Goal: Task Accomplishment & Management: Use online tool/utility

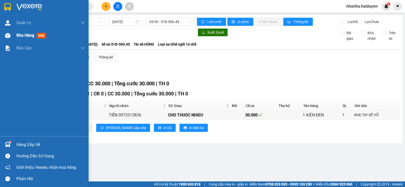
click at [10, 36] on img at bounding box center [7, 35] width 5 height 5
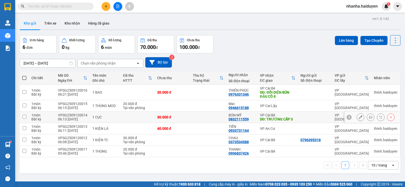
click at [205, 116] on td at bounding box center [208, 117] width 36 height 11
checkbox input "true"
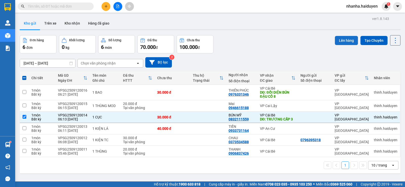
click at [340, 42] on button "Lên hàng" at bounding box center [346, 40] width 23 height 9
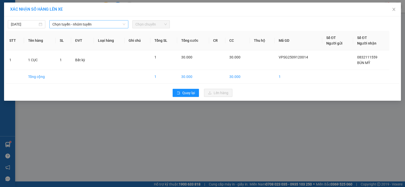
click at [70, 21] on div "[DATE] Chọn tuyến - nhóm tuyến Chọn chuyến" at bounding box center [202, 23] width 395 height 11
click at [71, 23] on span "Chọn tuyến - nhóm tuyến" at bounding box center [88, 25] width 73 height 8
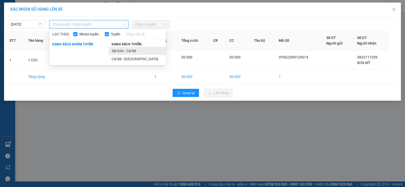
click at [122, 49] on li "Sài Gòn - Cái Bè" at bounding box center [137, 51] width 57 height 8
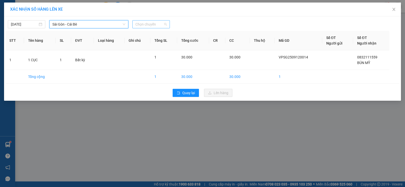
click at [144, 24] on span "Chọn chuyến" at bounding box center [150, 25] width 31 height 8
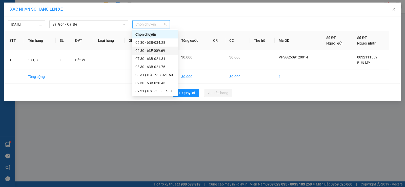
click at [149, 51] on div "06:30 - 63E-009.69" at bounding box center [155, 51] width 40 height 6
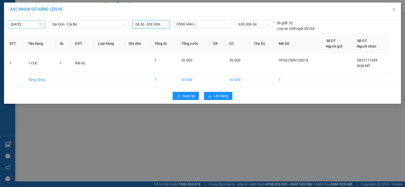
click at [26, 23] on input "[DATE]" at bounding box center [24, 25] width 27 height 6
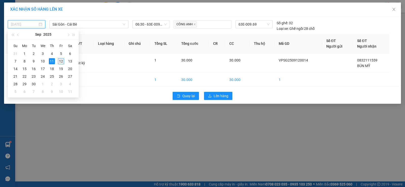
click at [63, 62] on div "12" at bounding box center [61, 61] width 6 height 6
type input "[DATE]"
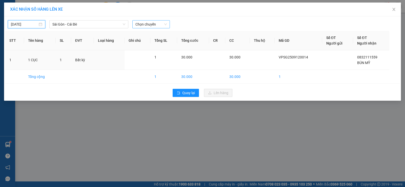
click at [144, 26] on span "Chọn chuyến" at bounding box center [150, 25] width 31 height 8
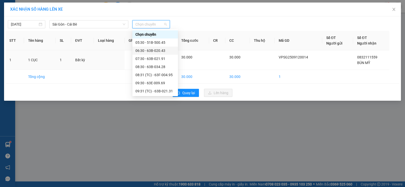
click at [155, 50] on div "06:30 - 63B-020.43" at bounding box center [155, 51] width 40 height 6
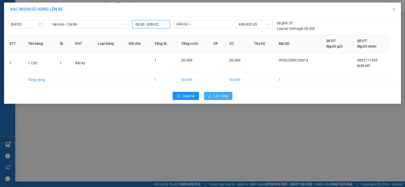
click at [213, 96] on button "Lên hàng" at bounding box center [218, 96] width 28 height 8
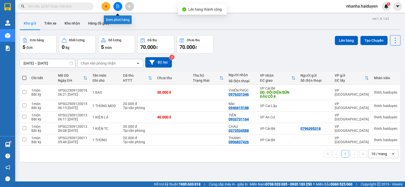
click at [114, 6] on button at bounding box center [117, 6] width 9 height 9
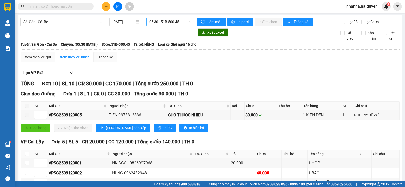
click at [168, 24] on span "05:30 - 51B-500.45" at bounding box center [170, 22] width 42 height 8
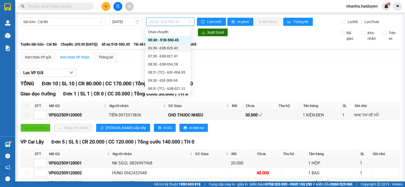
click at [175, 47] on div "06:30 - 63B-020.43" at bounding box center [168, 48] width 40 height 6
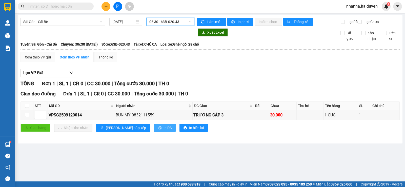
click at [164, 131] on span "In DS" at bounding box center [168, 128] width 8 height 6
click at [28, 108] on input "checkbox" at bounding box center [27, 106] width 4 height 4
checkbox input "true"
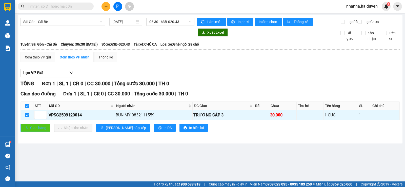
click at [35, 132] on button "Giao hàng" at bounding box center [36, 128] width 30 height 8
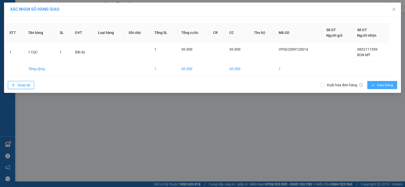
click at [385, 86] on span "Giao hàng" at bounding box center [385, 85] width 16 height 6
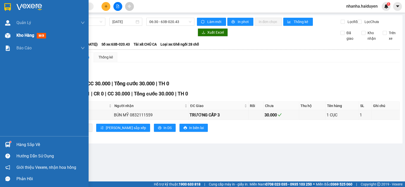
click at [29, 32] on div "Kho hàng mới" at bounding box center [50, 35] width 68 height 13
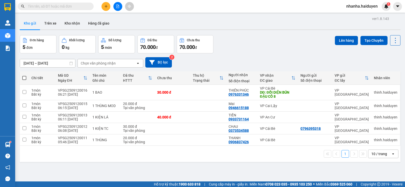
scroll to position [23, 0]
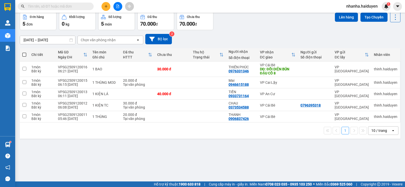
click at [382, 130] on div "10 / trang" at bounding box center [380, 130] width 16 height 5
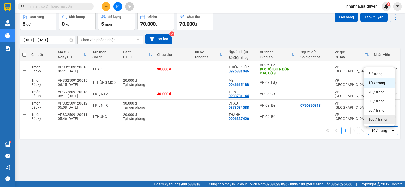
click at [373, 121] on span "100 / trang" at bounding box center [378, 119] width 18 height 5
